Goal: Transaction & Acquisition: Download file/media

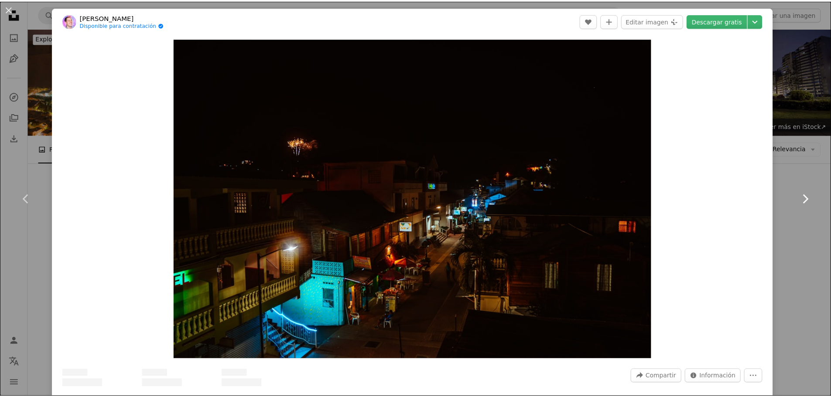
scroll to position [991, 0]
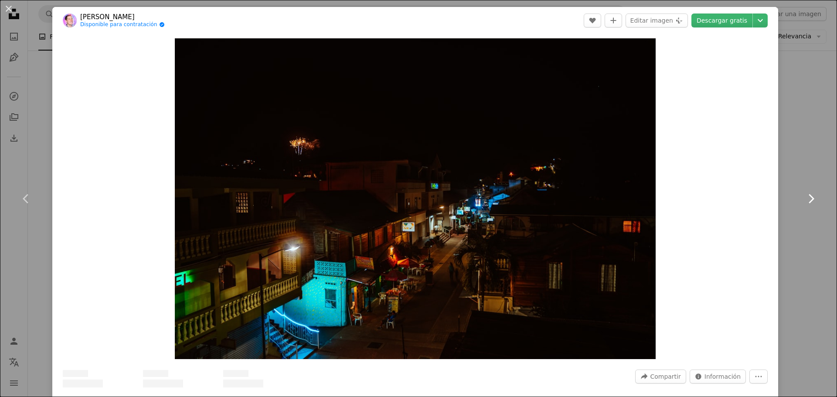
click at [806, 195] on icon "Chevron right" at bounding box center [811, 199] width 14 height 14
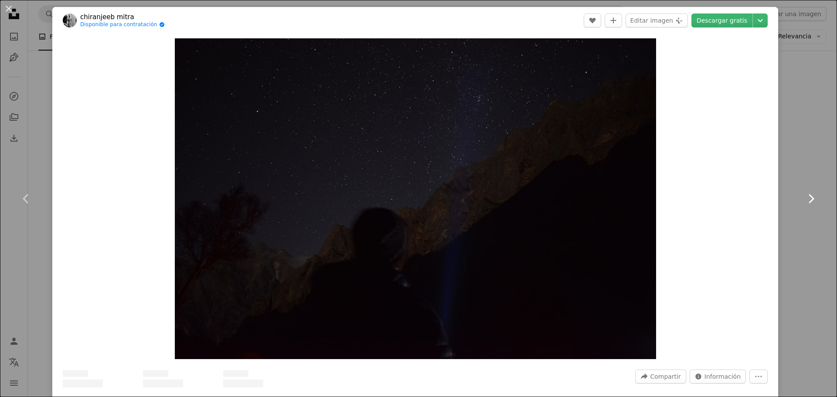
click at [806, 195] on icon "Chevron right" at bounding box center [811, 199] width 14 height 14
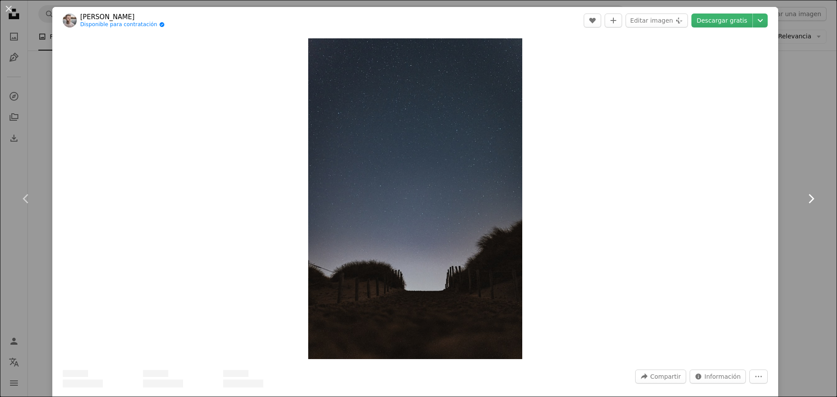
click at [806, 195] on icon "Chevron right" at bounding box center [811, 199] width 14 height 14
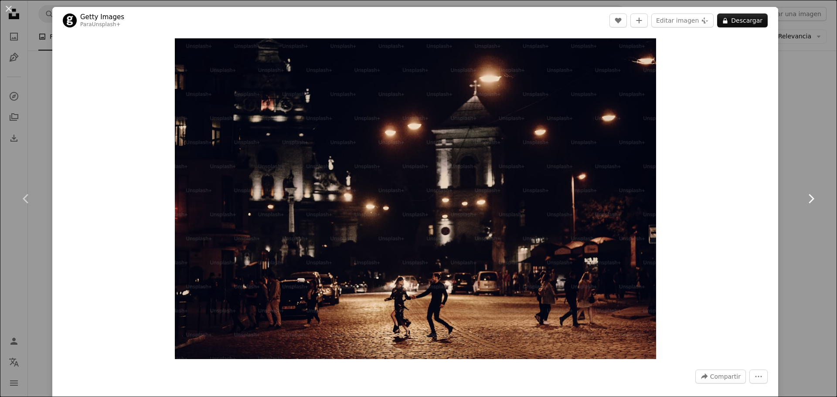
click at [806, 195] on icon "Chevron right" at bounding box center [811, 199] width 14 height 14
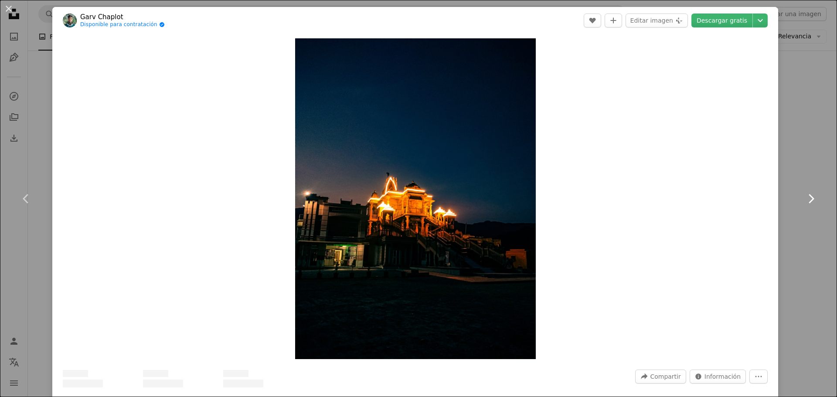
click at [806, 195] on icon "Chevron right" at bounding box center [811, 199] width 14 height 14
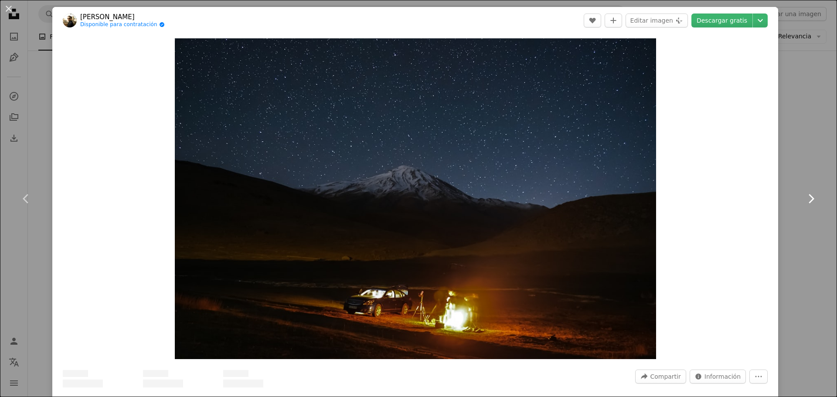
click at [806, 195] on icon "Chevron right" at bounding box center [811, 199] width 14 height 14
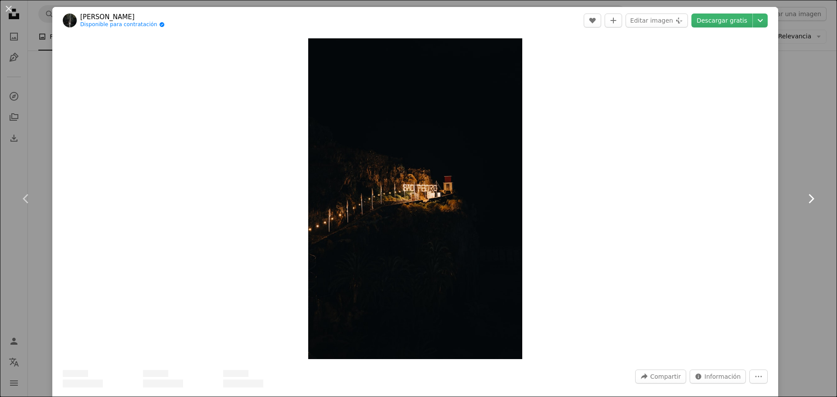
click at [806, 195] on icon "Chevron right" at bounding box center [811, 199] width 14 height 14
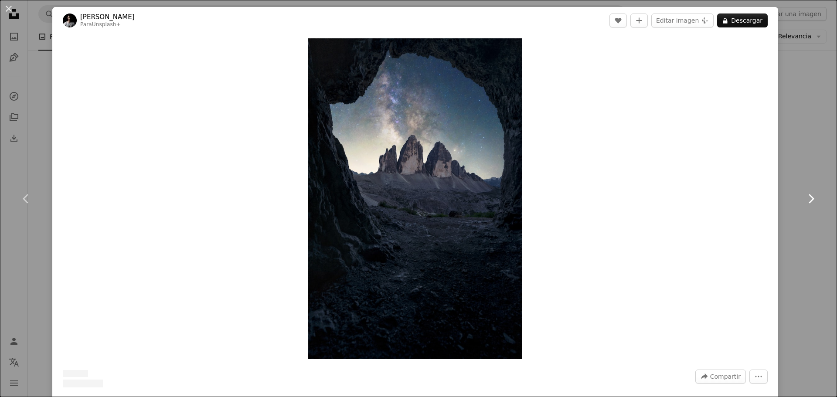
click at [806, 195] on icon "Chevron right" at bounding box center [811, 199] width 14 height 14
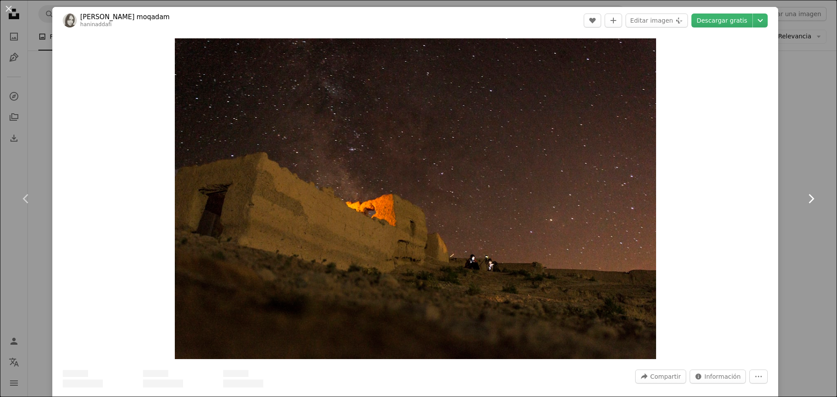
click at [806, 195] on icon "Chevron right" at bounding box center [811, 199] width 14 height 14
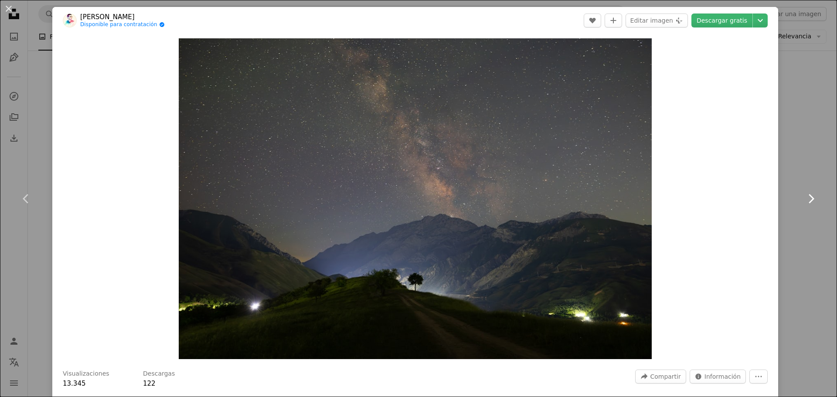
click at [806, 195] on icon "Chevron right" at bounding box center [811, 199] width 14 height 14
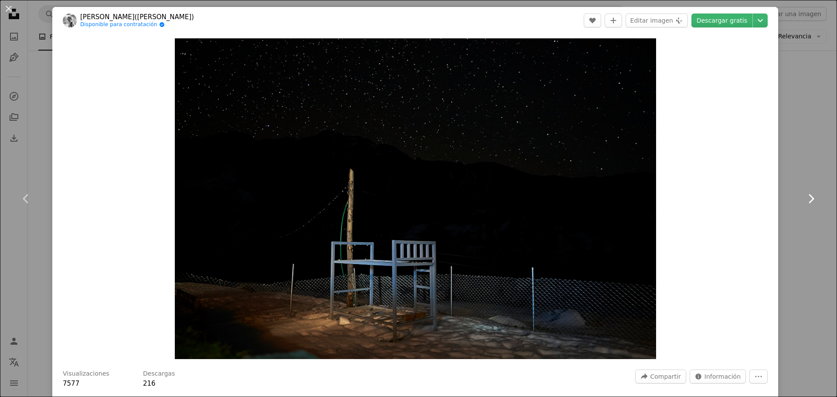
click at [806, 195] on icon "Chevron right" at bounding box center [811, 199] width 14 height 14
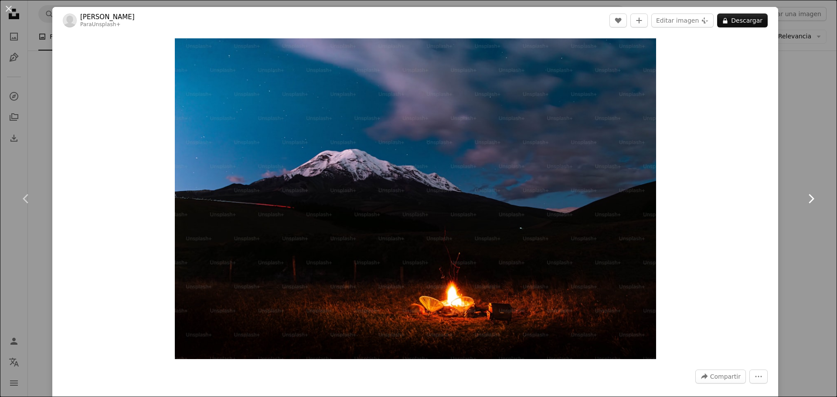
click at [806, 195] on icon "Chevron right" at bounding box center [811, 199] width 14 height 14
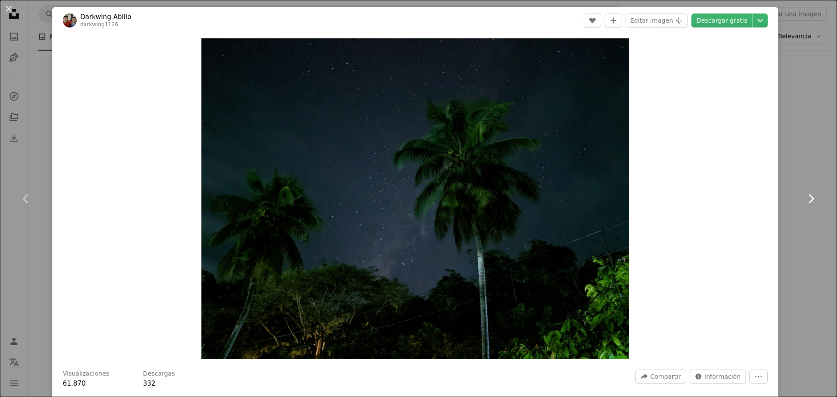
click at [806, 195] on icon "Chevron right" at bounding box center [811, 199] width 14 height 14
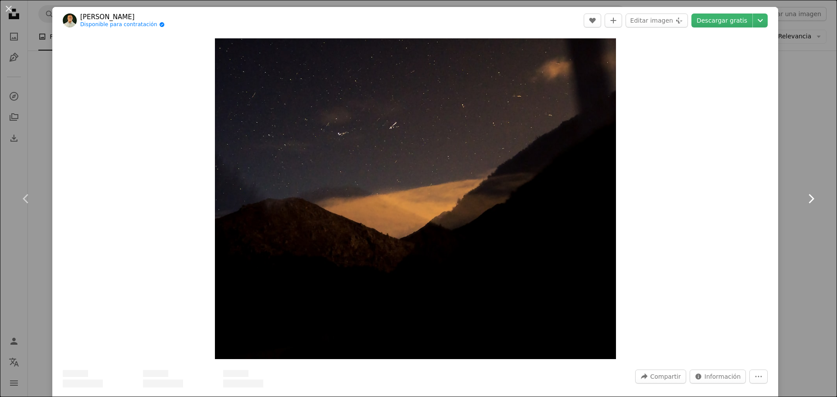
click at [806, 195] on icon "Chevron right" at bounding box center [811, 199] width 14 height 14
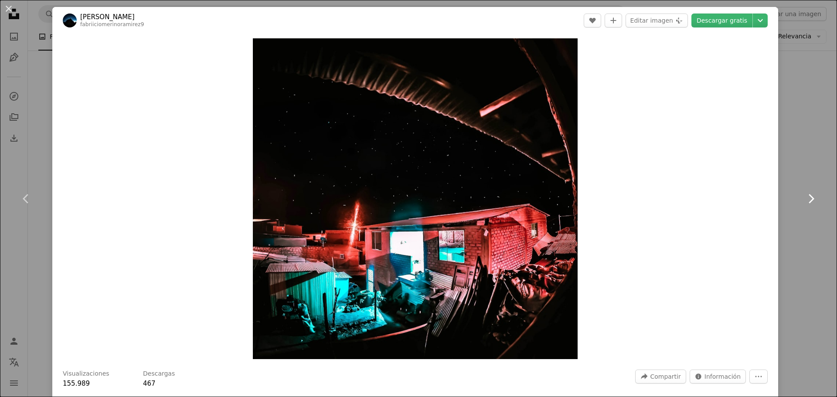
click at [806, 195] on icon "Chevron right" at bounding box center [811, 199] width 14 height 14
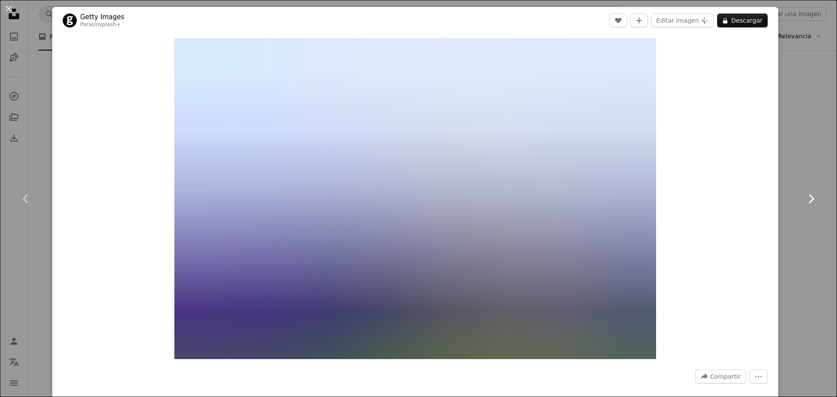
click at [806, 195] on icon "Chevron right" at bounding box center [811, 199] width 14 height 14
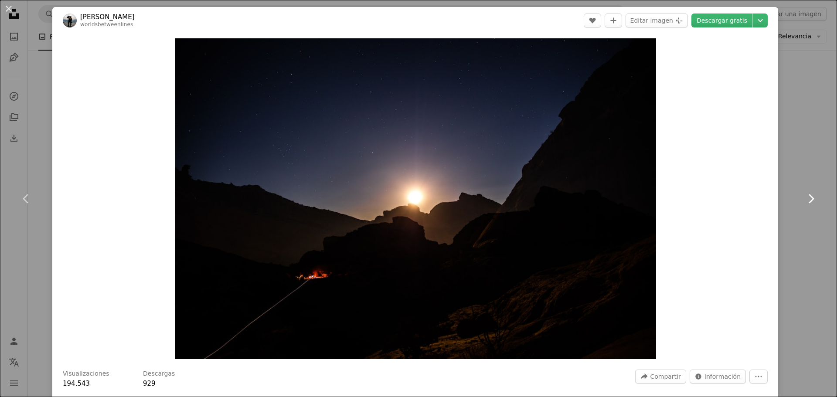
click at [806, 195] on icon "Chevron right" at bounding box center [811, 199] width 14 height 14
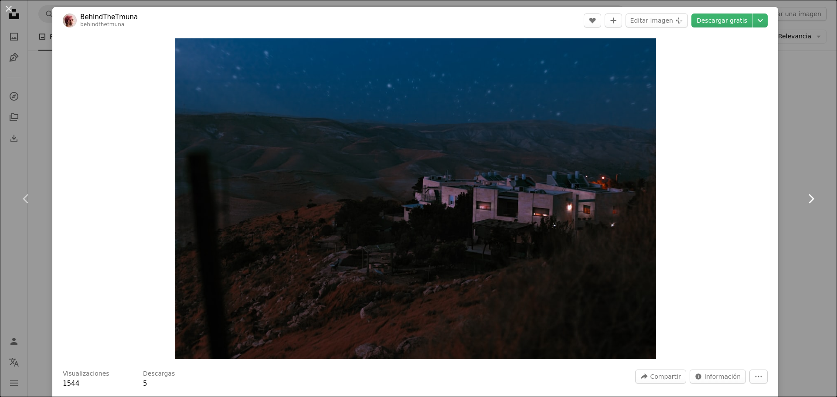
click at [806, 195] on icon "Chevron right" at bounding box center [811, 199] width 14 height 14
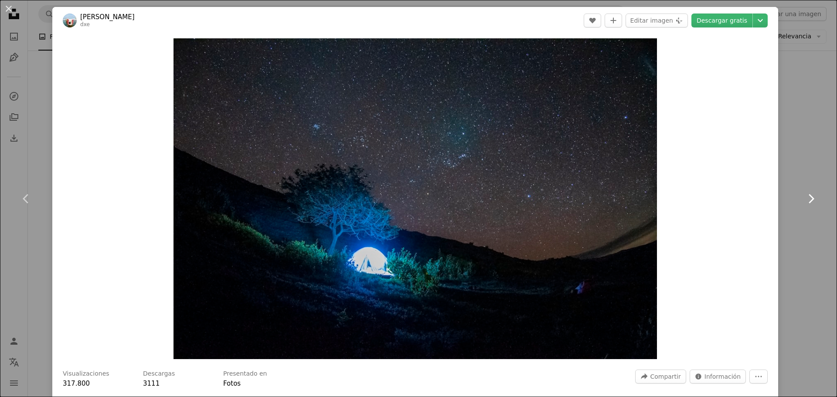
click at [806, 195] on icon "Chevron right" at bounding box center [811, 199] width 14 height 14
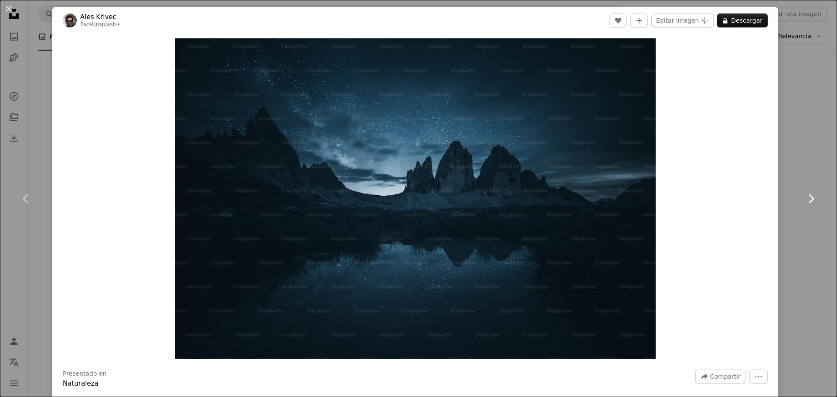
click at [806, 195] on icon "Chevron right" at bounding box center [811, 199] width 14 height 14
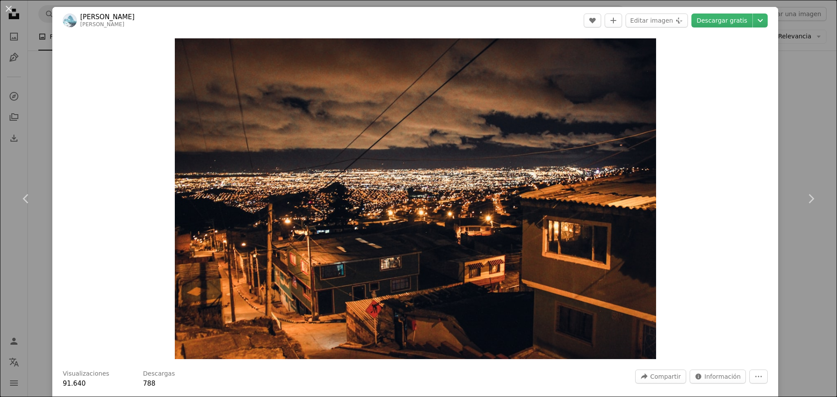
click at [804, 124] on div "An X shape Chevron left Chevron right [PERSON_NAME] michael_schmid A heart A pl…" at bounding box center [418, 198] width 837 height 397
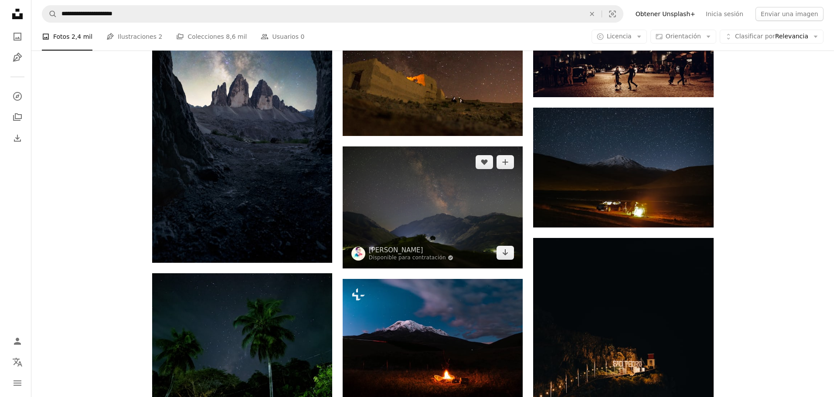
scroll to position [1580, 0]
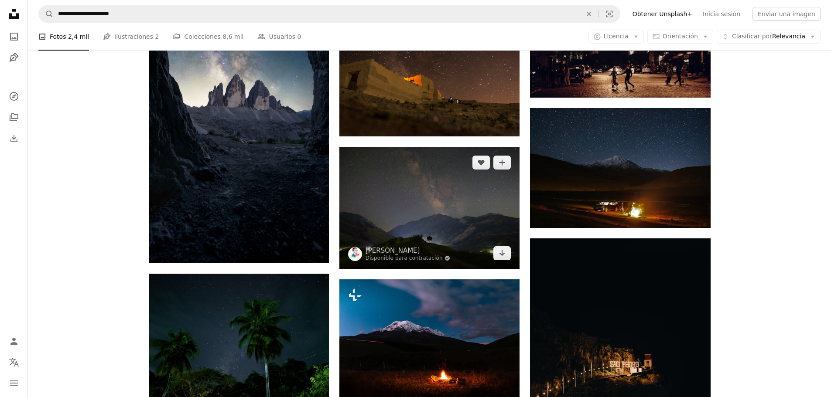
click at [479, 236] on img at bounding box center [429, 208] width 180 height 122
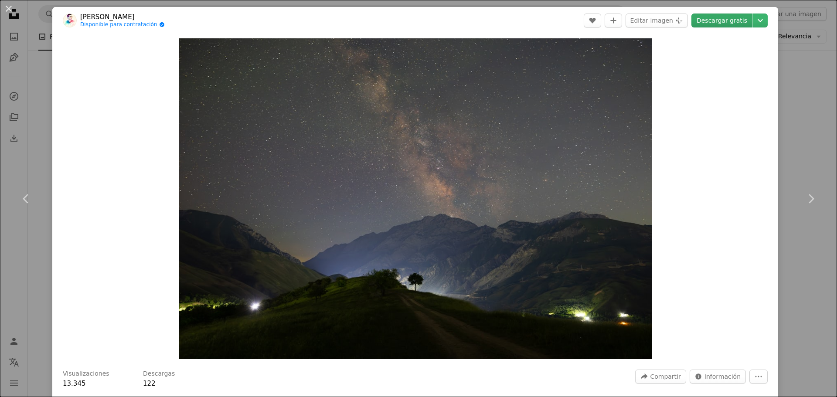
click at [732, 24] on link "Descargar gratis" at bounding box center [722, 21] width 61 height 14
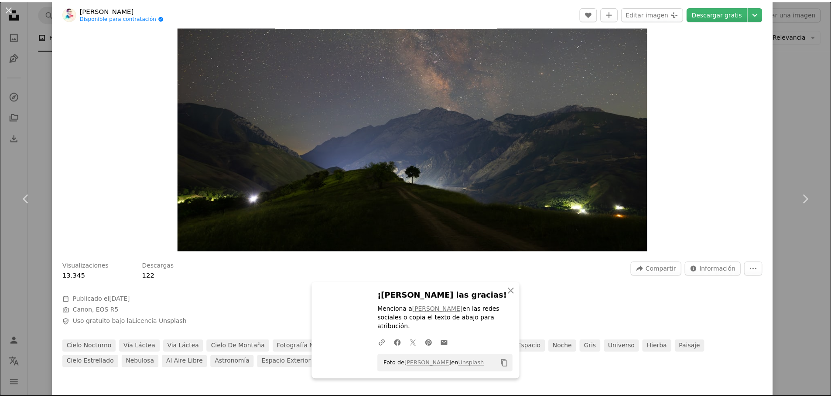
scroll to position [108, 0]
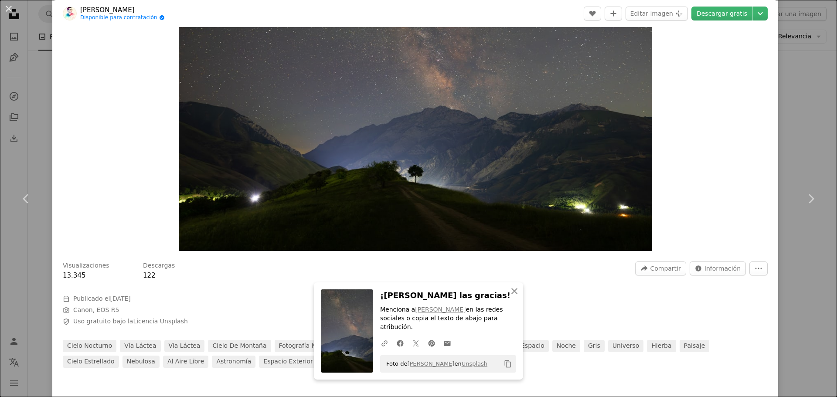
click at [792, 64] on div "An X shape Chevron left Chevron right An X shape Cerrar ¡Dale las gracias! Menc…" at bounding box center [418, 198] width 837 height 397
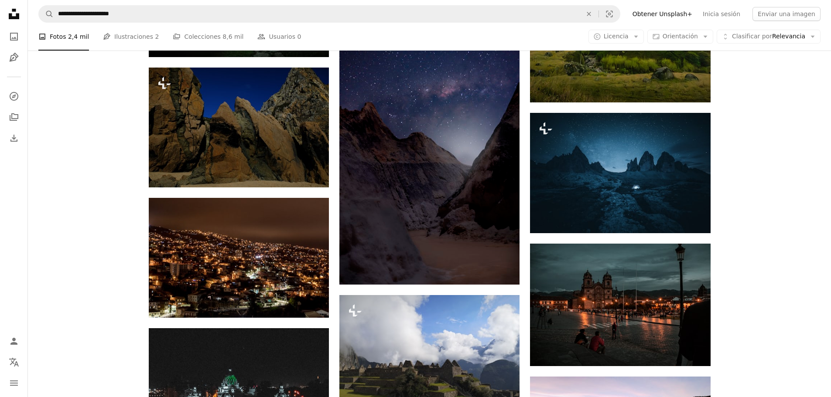
scroll to position [644, 0]
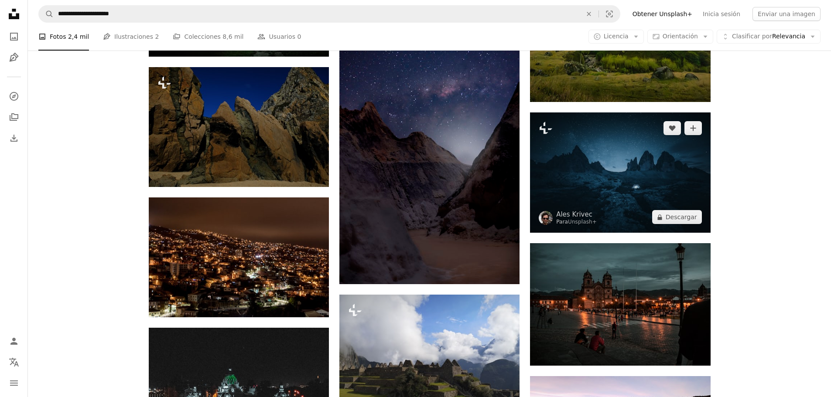
click at [604, 175] on img at bounding box center [620, 173] width 180 height 120
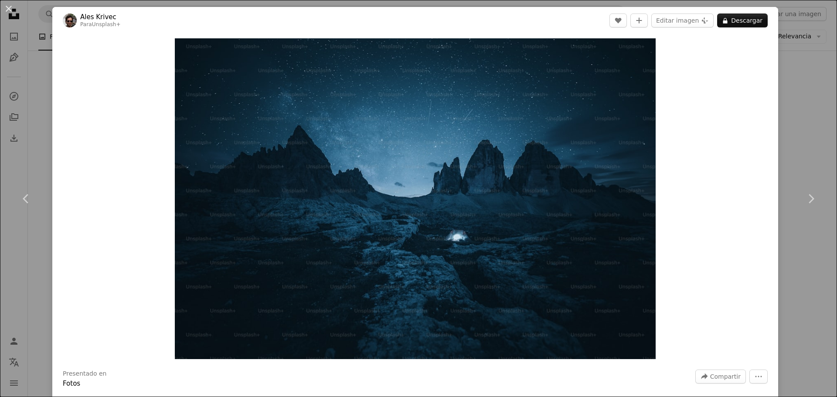
click at [802, 113] on div "An X shape Chevron left Chevron right Ales [PERSON_NAME] Para Unsplash+ A heart…" at bounding box center [418, 198] width 837 height 397
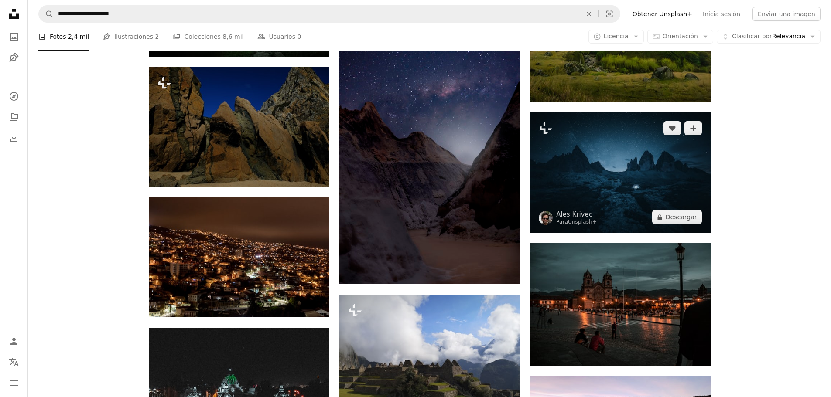
click at [643, 184] on img at bounding box center [620, 173] width 180 height 120
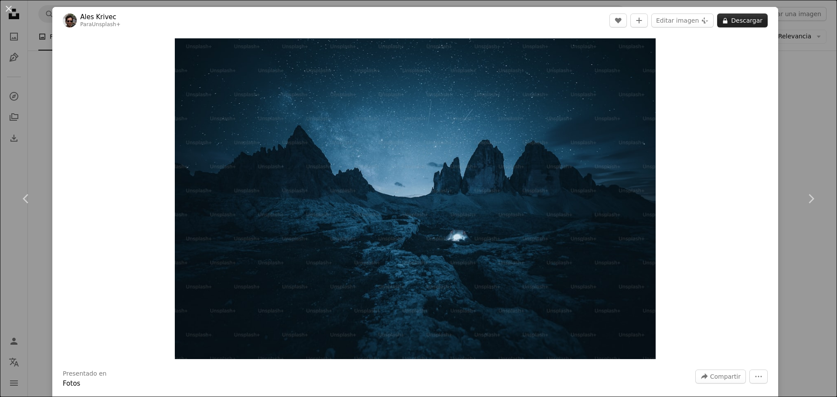
click at [749, 22] on button "A lock Descargar" at bounding box center [742, 21] width 51 height 14
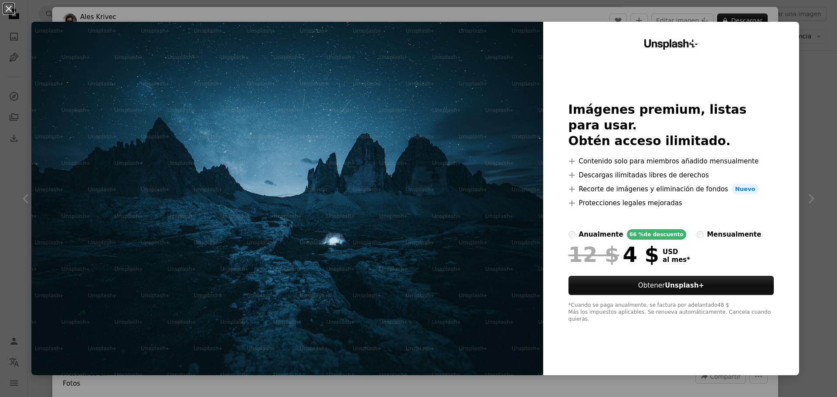
click at [799, 49] on div "An X shape Unsplash+ Imágenes premium, listas para usar. Obtén acceso ilimitado…" at bounding box center [418, 198] width 837 height 397
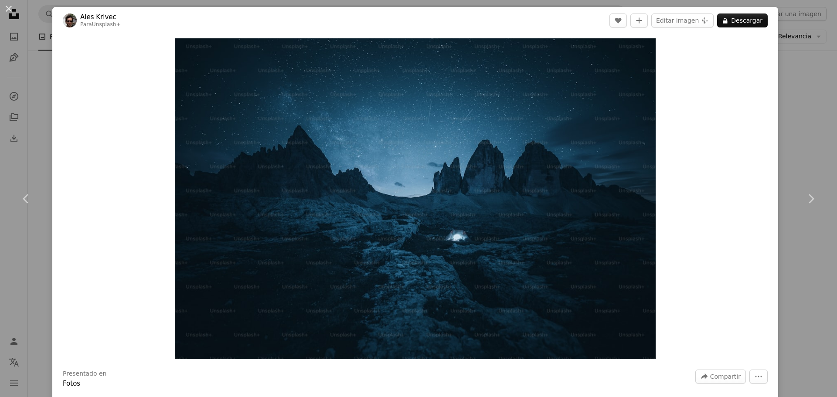
click at [796, 55] on div "An X shape Chevron left Chevron right Ales [PERSON_NAME] Para Unsplash+ A heart…" at bounding box center [418, 198] width 837 height 397
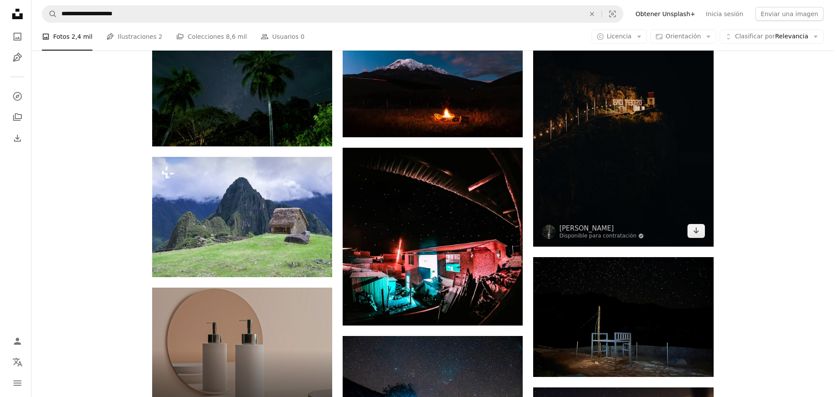
scroll to position [1843, 0]
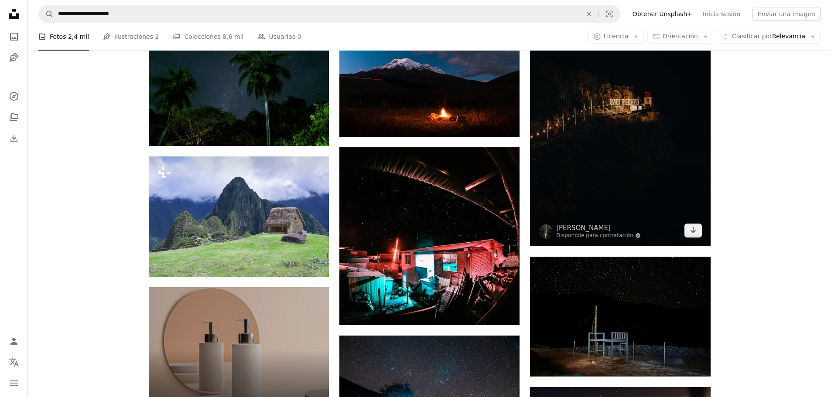
click at [627, 154] on img at bounding box center [620, 111] width 180 height 270
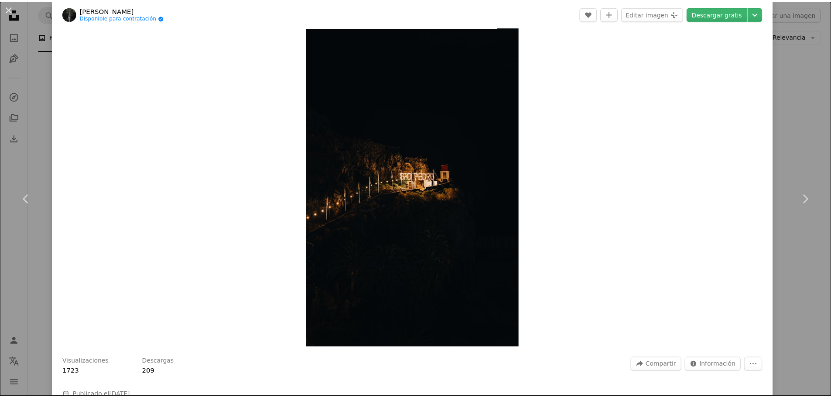
scroll to position [16, 0]
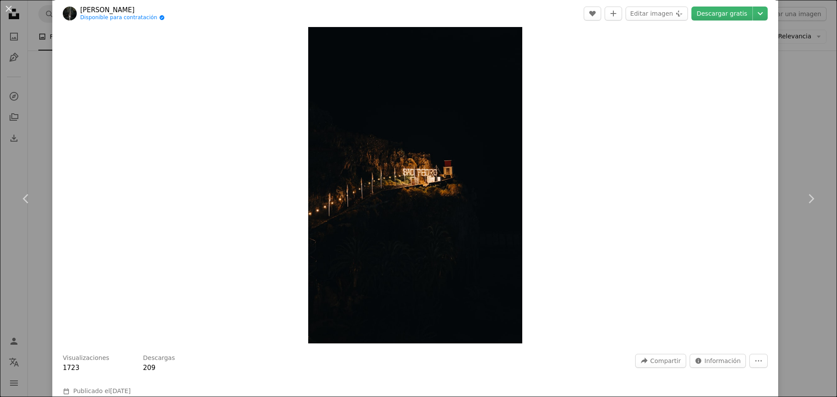
click at [35, 74] on div "An X shape Chevron left Chevron right [PERSON_NAME] Disponible para contratació…" at bounding box center [418, 198] width 837 height 397
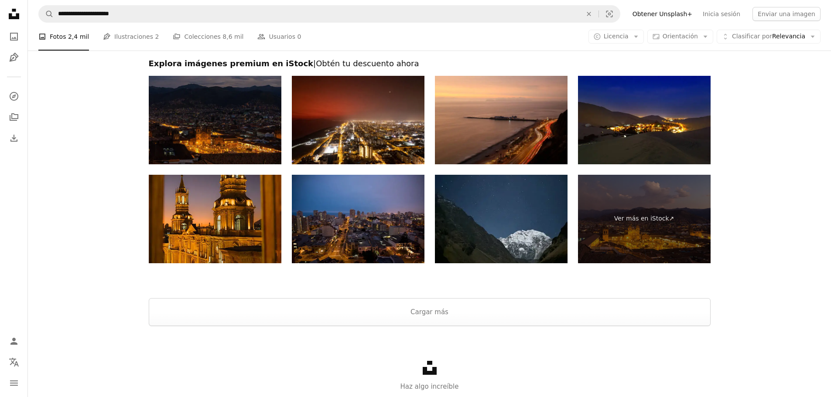
scroll to position [4144, 0]
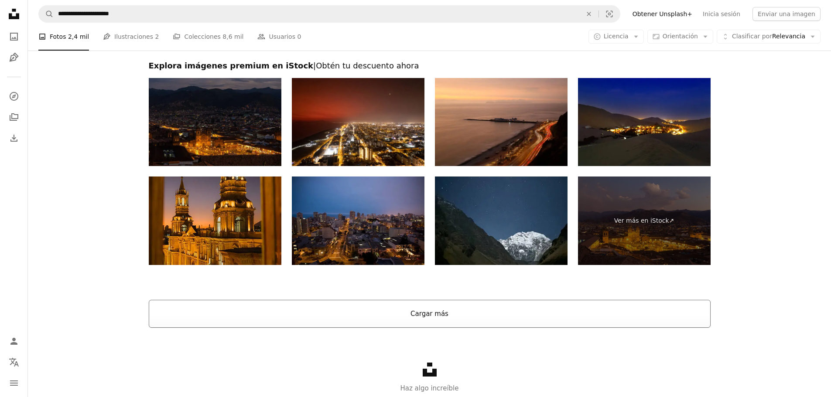
click at [469, 320] on button "Cargar más" at bounding box center [430, 314] width 562 height 28
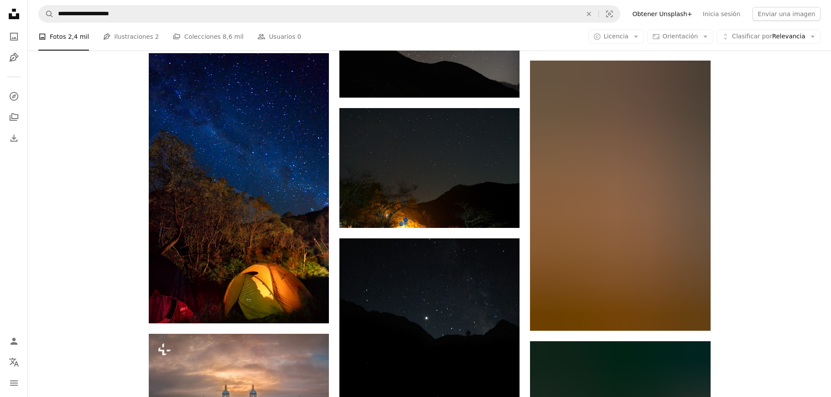
scroll to position [5365, 0]
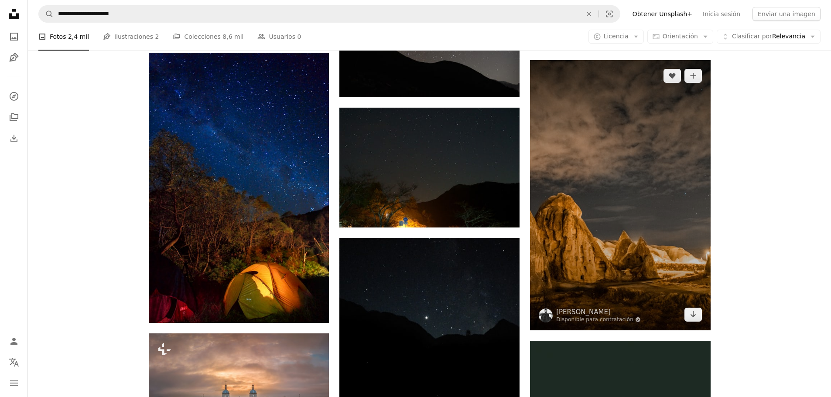
click at [644, 225] on img at bounding box center [620, 195] width 180 height 270
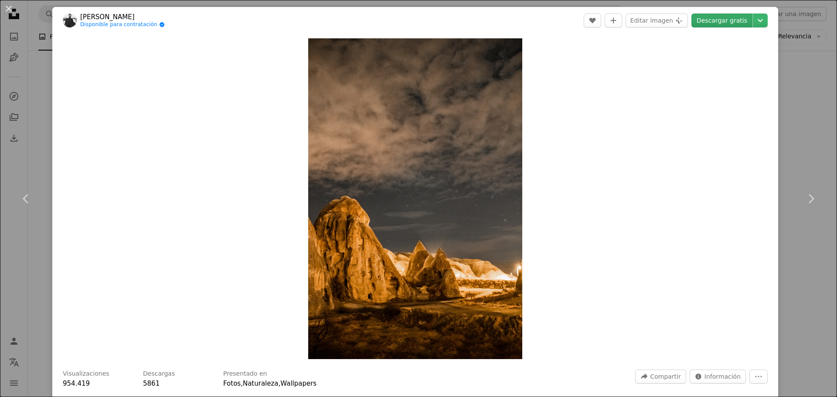
click at [720, 23] on link "Descargar gratis" at bounding box center [722, 21] width 61 height 14
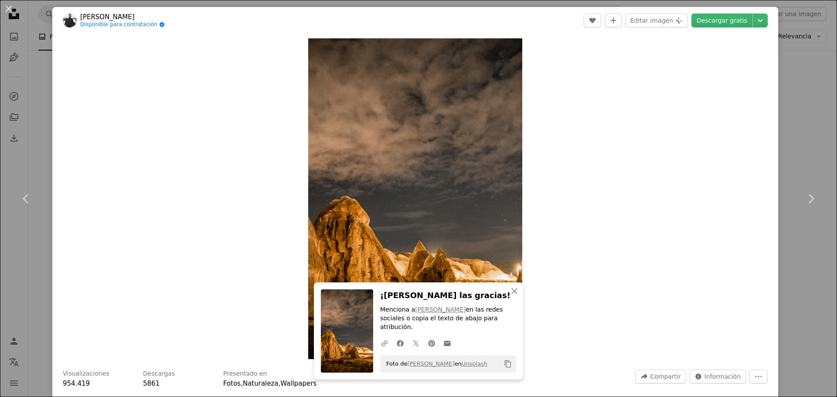
click at [786, 139] on div "An X shape Chevron left Chevron right An X shape Cerrar ¡Dale las gracias! Menc…" at bounding box center [418, 198] width 837 height 397
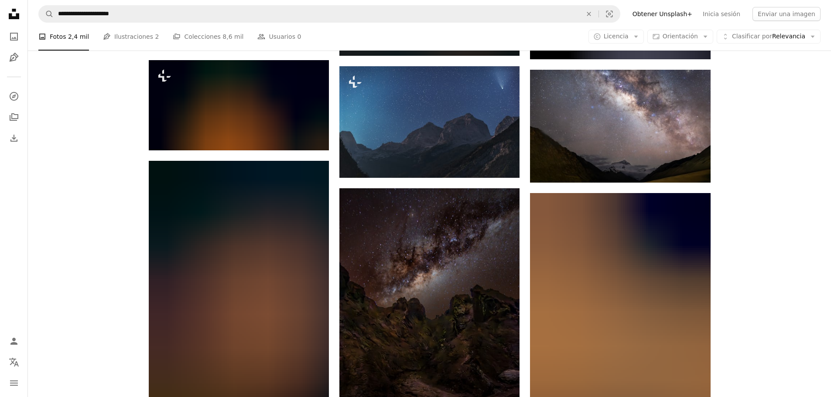
scroll to position [4310, 0]
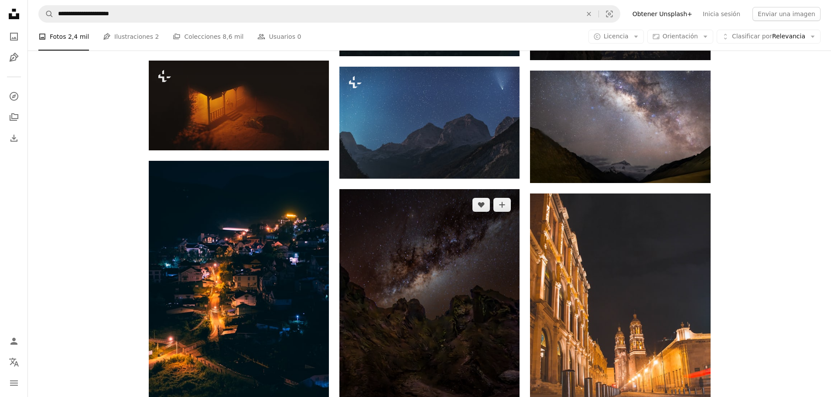
click at [438, 314] on img at bounding box center [429, 324] width 180 height 270
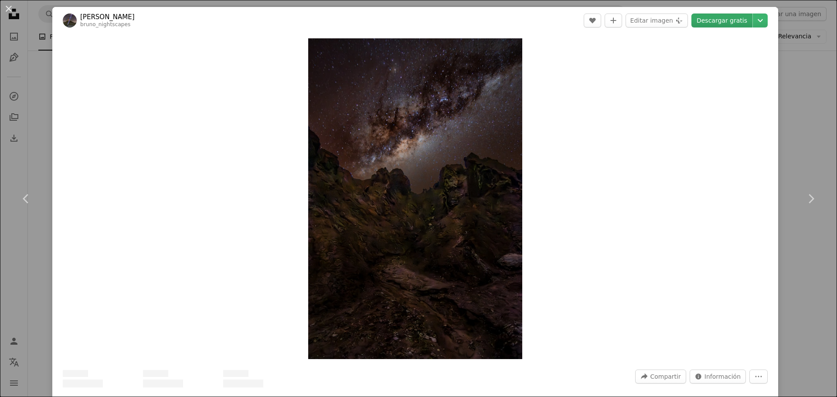
click at [715, 24] on link "Descargar gratis" at bounding box center [722, 21] width 61 height 14
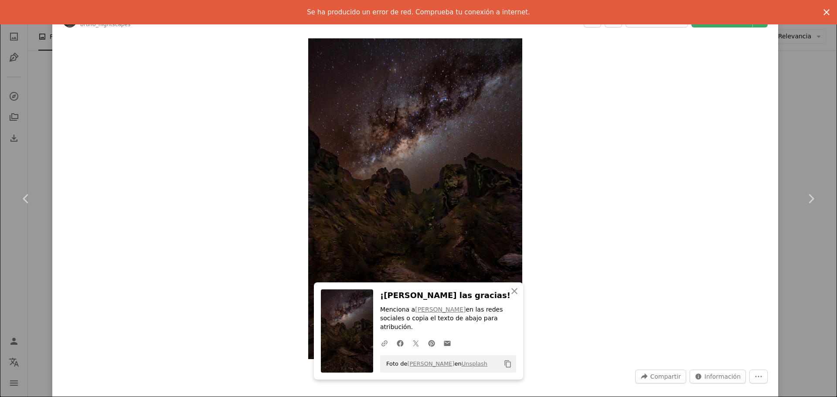
click at [822, 13] on icon "An X shape" at bounding box center [827, 12] width 10 height 10
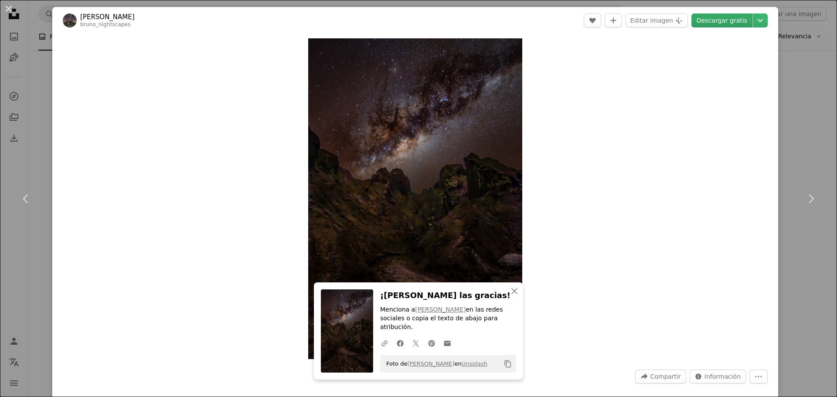
click at [728, 21] on link "Descargar gratis" at bounding box center [722, 21] width 61 height 14
click at [789, 47] on div "An X shape Chevron left Chevron right An X shape Cerrar ¡Dale las gracias! Menc…" at bounding box center [418, 198] width 837 height 397
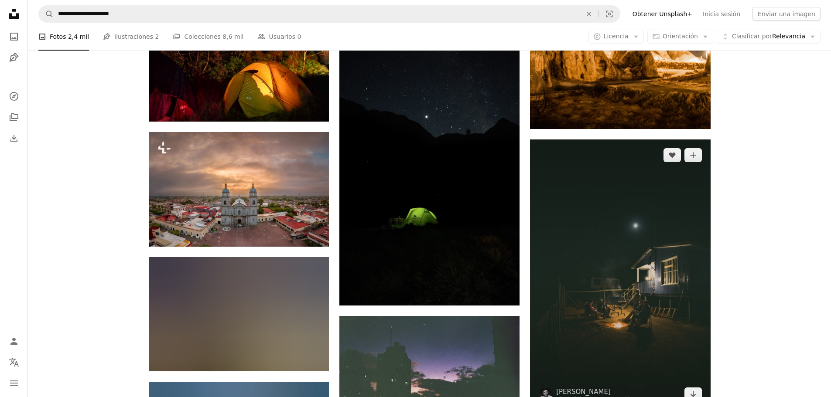
scroll to position [5573, 0]
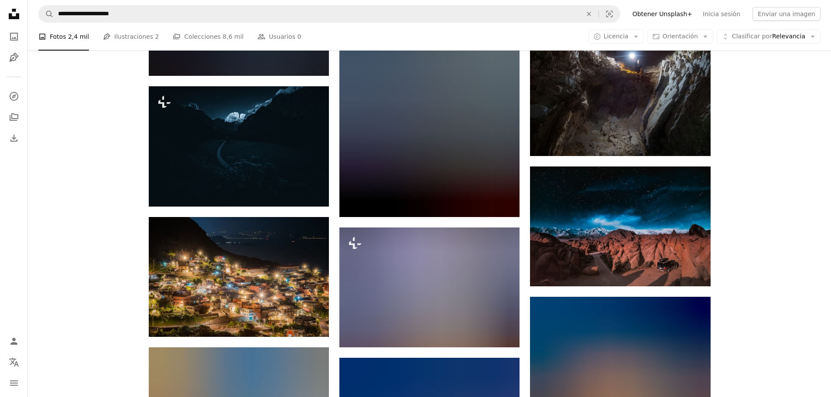
scroll to position [7797, 0]
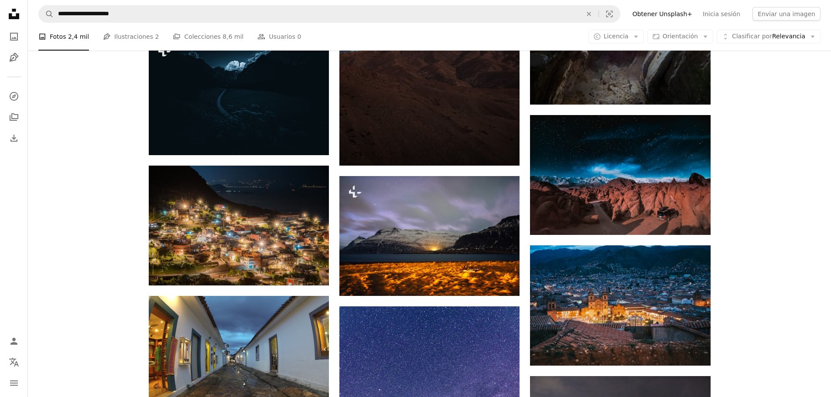
drag, startPoint x: 245, startPoint y: 110, endPoint x: 758, endPoint y: 178, distance: 518.2
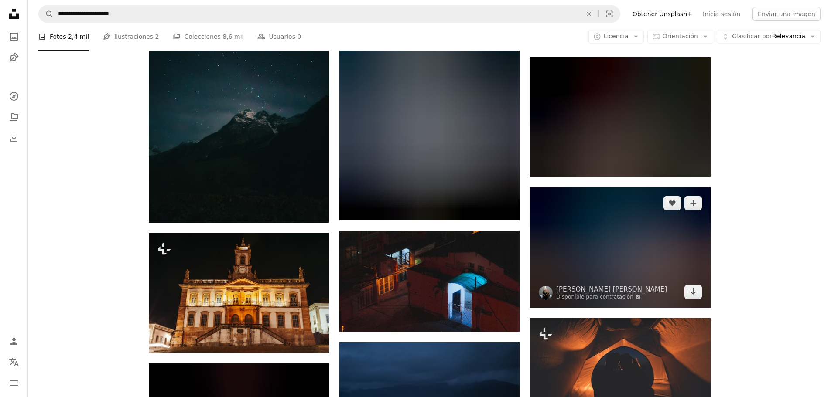
scroll to position [9967, 0]
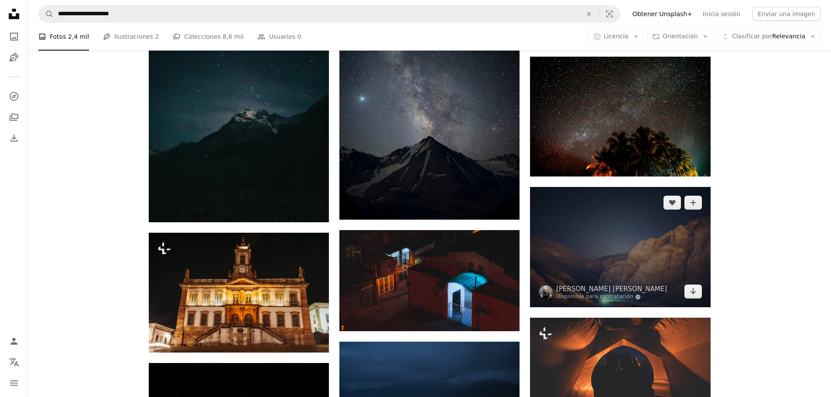
click at [630, 256] on img at bounding box center [620, 247] width 180 height 120
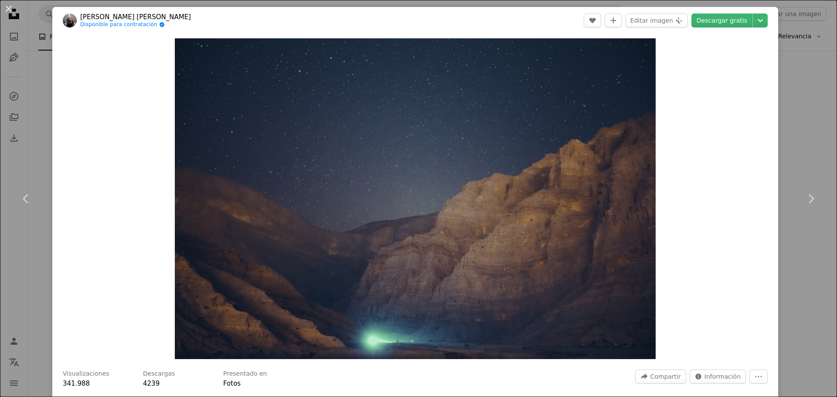
click at [812, 110] on div "An X shape Chevron left Chevron right [PERSON_NAME] [PERSON_NAME] Disponible pa…" at bounding box center [418, 198] width 837 height 397
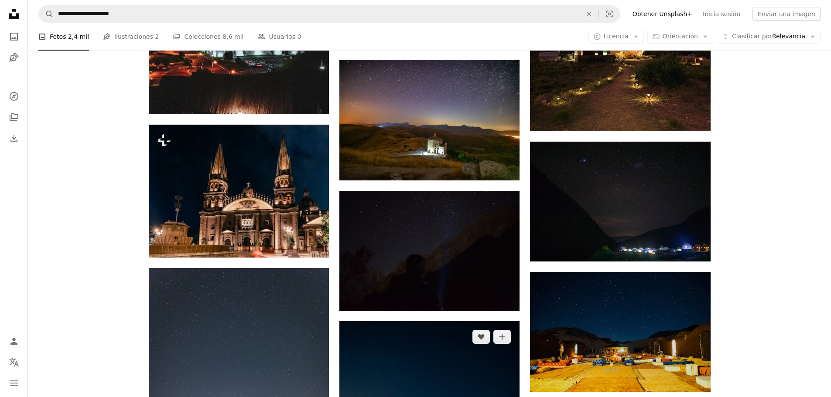
scroll to position [1033, 0]
